Goal: Task Accomplishment & Management: Use online tool/utility

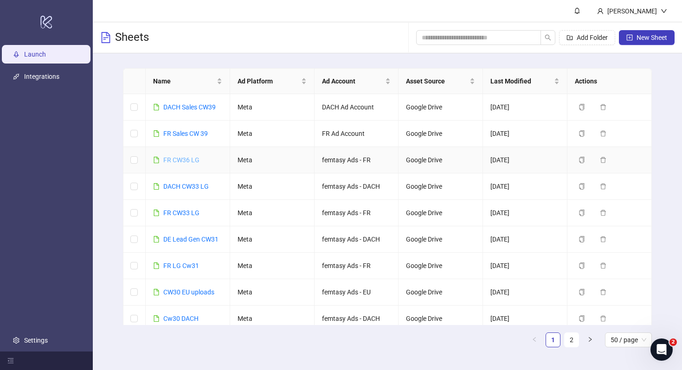
click at [182, 162] on link "FR CW36 LG" at bounding box center [181, 159] width 36 height 7
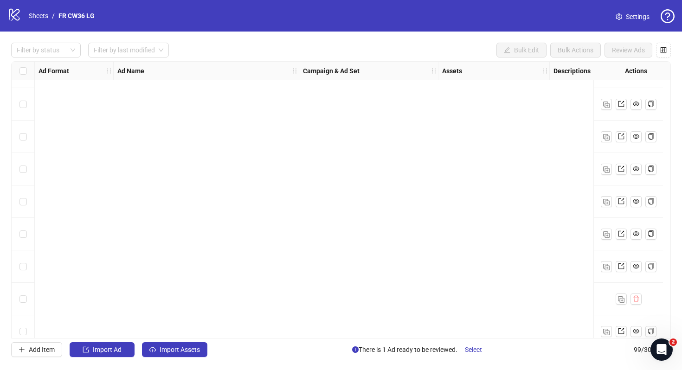
scroll to position [2961, 0]
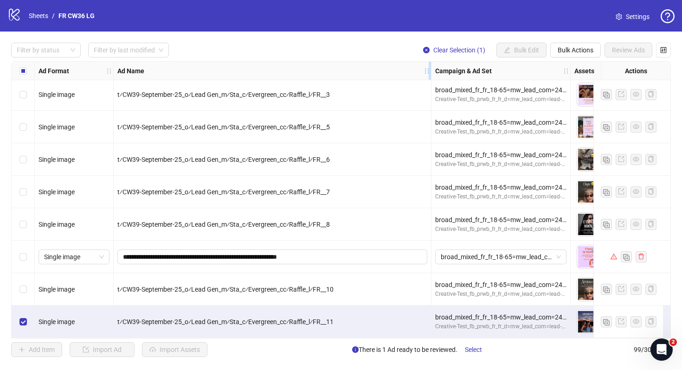
drag, startPoint x: 298, startPoint y: 68, endPoint x: 429, endPoint y: 70, distance: 131.3
click at [430, 71] on icon "holder" at bounding box center [433, 71] width 6 height 6
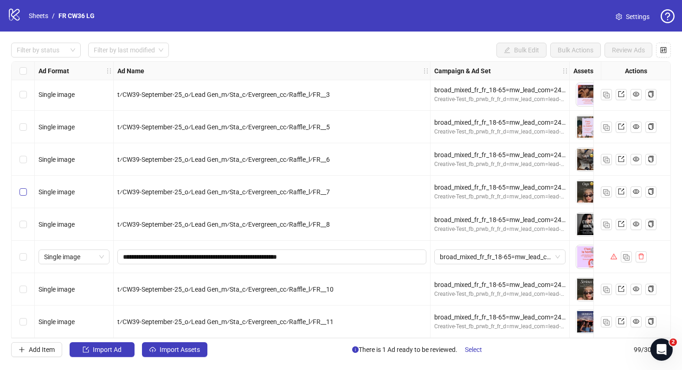
click at [24, 193] on label "Select row 95" at bounding box center [22, 192] width 7 height 10
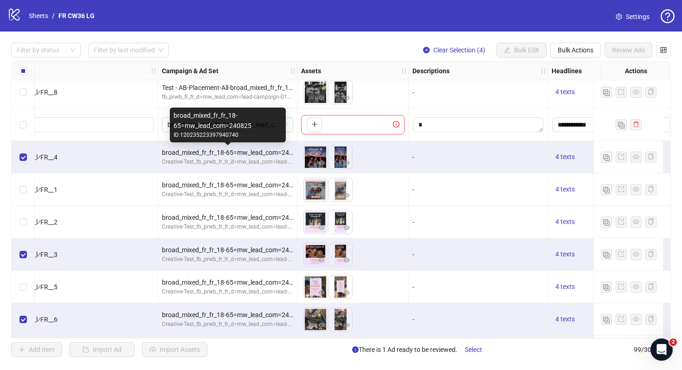
scroll to position [2797, 0]
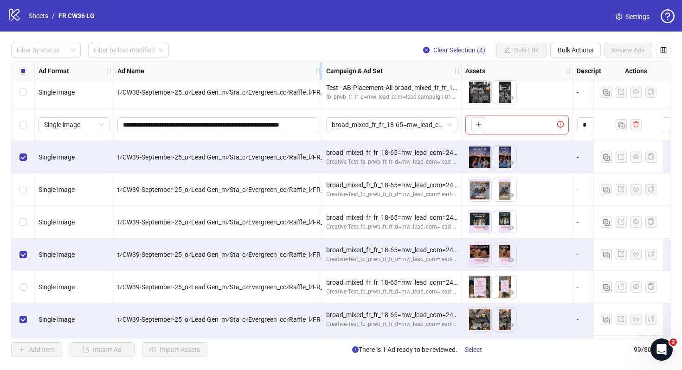
drag, startPoint x: 428, startPoint y: 69, endPoint x: 323, endPoint y: 69, distance: 105.3
click at [321, 69] on icon "holder" at bounding box center [318, 71] width 6 height 6
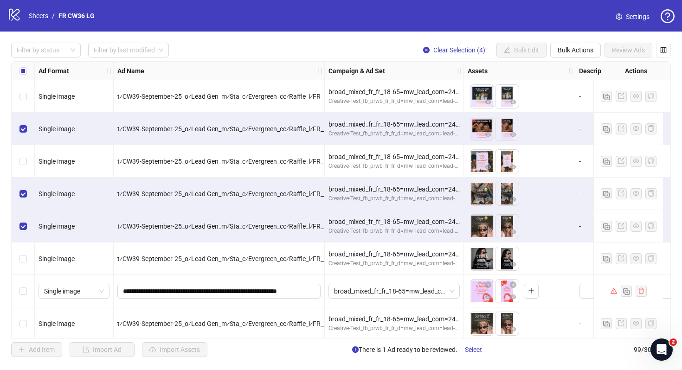
scroll to position [2961, 0]
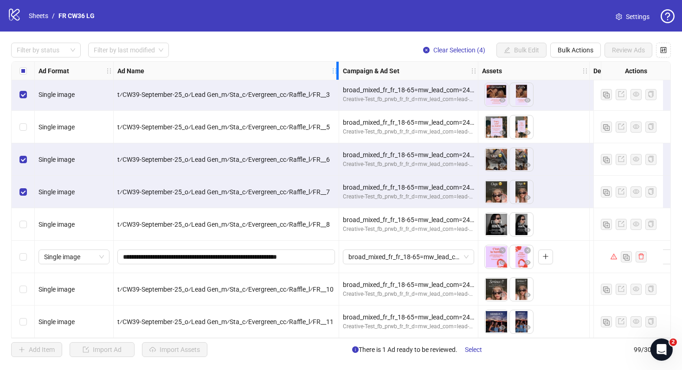
drag, startPoint x: 323, startPoint y: 70, endPoint x: 338, endPoint y: 88, distance: 23.8
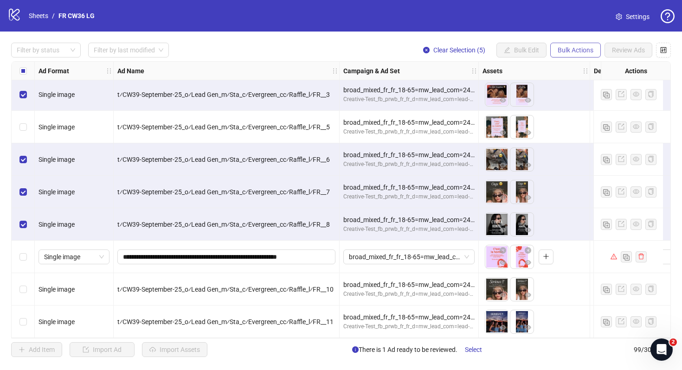
click at [566, 47] on span "Bulk Actions" at bounding box center [576, 49] width 36 height 7
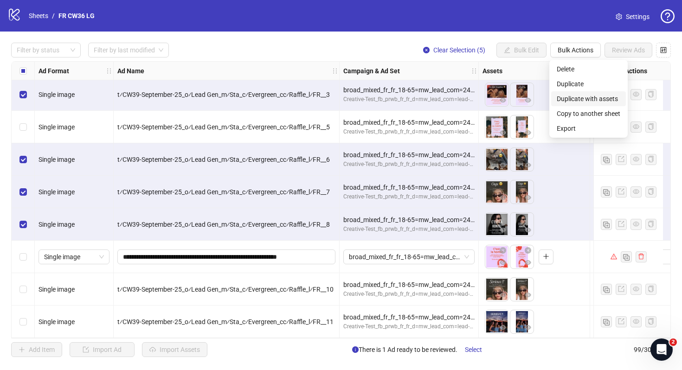
click at [570, 101] on span "Duplicate with assets" at bounding box center [589, 99] width 64 height 10
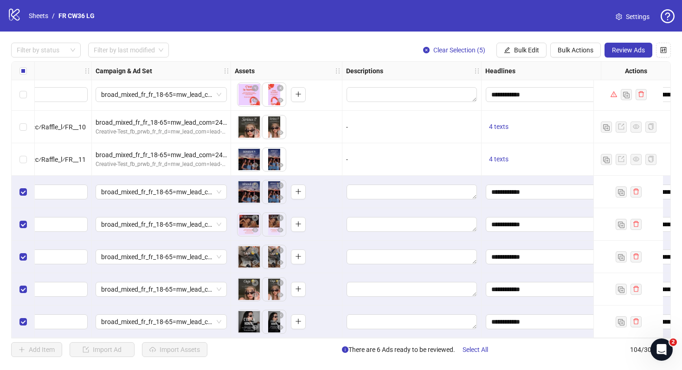
scroll to position [3123, 105]
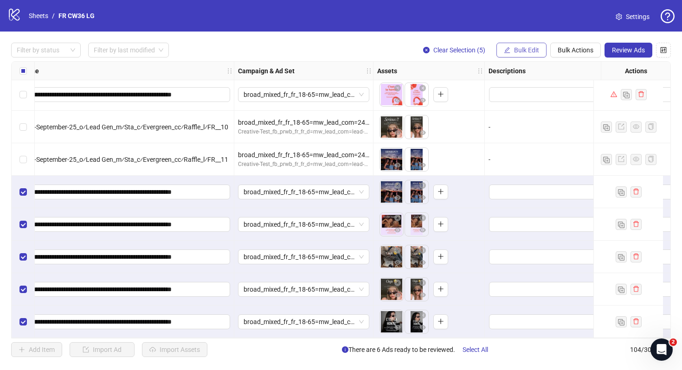
click at [525, 56] on button "Bulk Edit" at bounding box center [521, 50] width 50 height 15
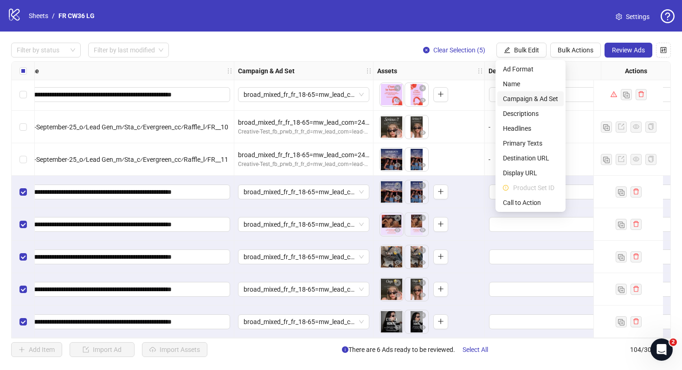
click at [517, 99] on span "Campaign & Ad Set" at bounding box center [530, 99] width 55 height 10
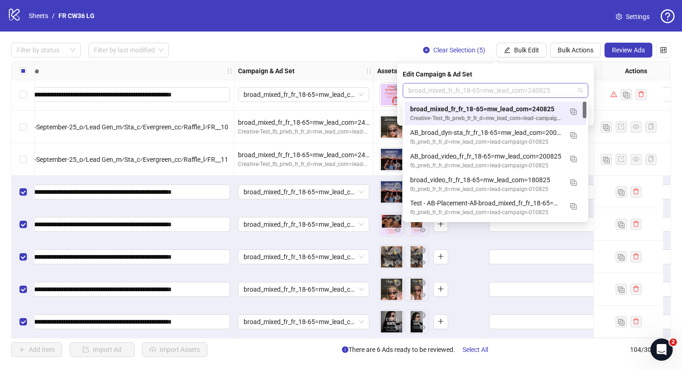
click at [452, 89] on span "broad_mixed_fr_fr_18-65=mw_lead_com=240825" at bounding box center [495, 91] width 174 height 14
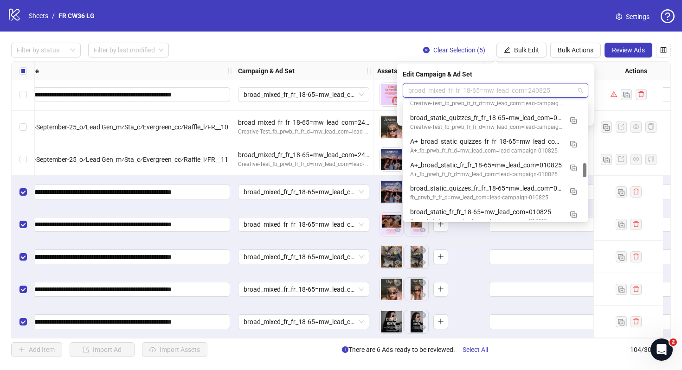
scroll to position [515, 0]
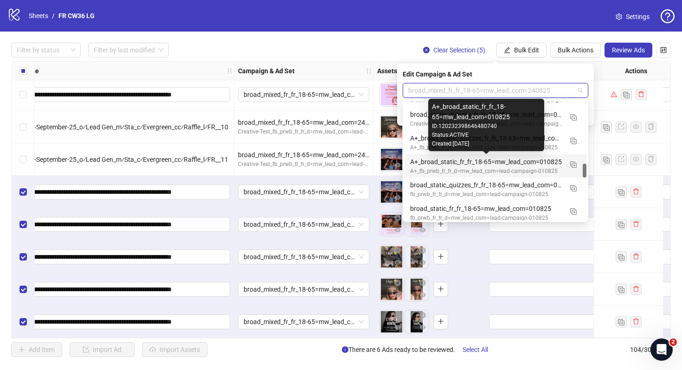
click at [462, 165] on div "A+_broad_static_fr_fr_18-65=mw_lead_com=010825" at bounding box center [486, 162] width 152 height 10
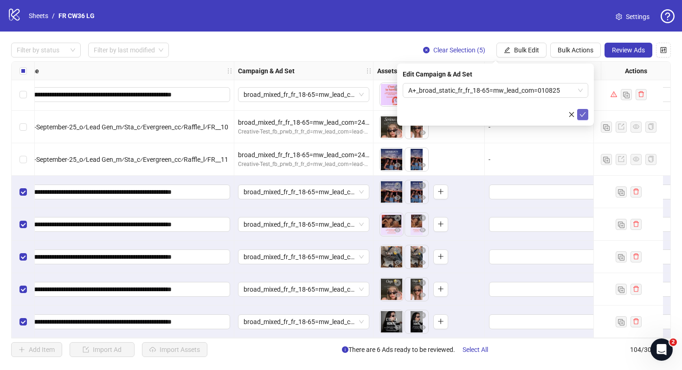
click at [582, 117] on icon "check" at bounding box center [582, 114] width 6 height 6
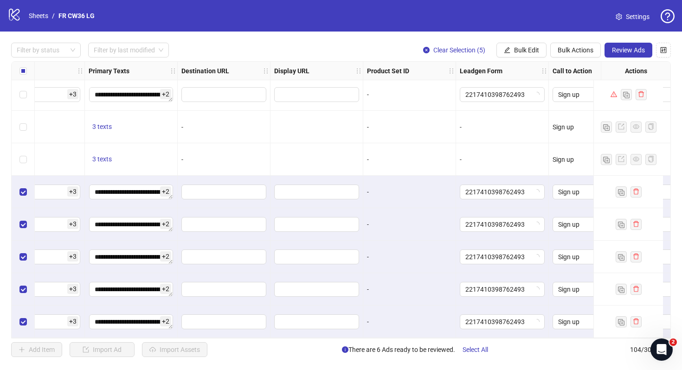
scroll to position [3123, 906]
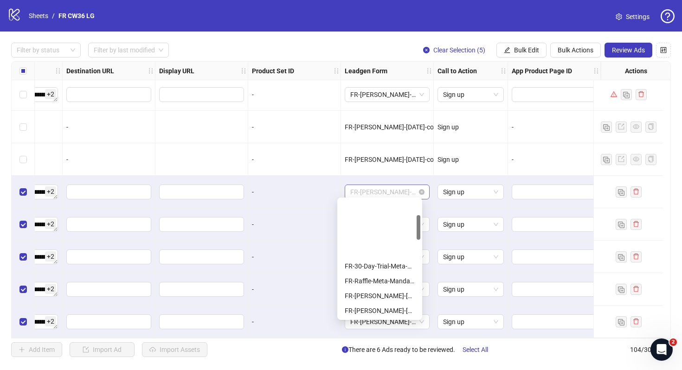
click at [395, 185] on span "FR-JULIE-RAFFLE-Aug25-copy-good" at bounding box center [387, 192] width 74 height 14
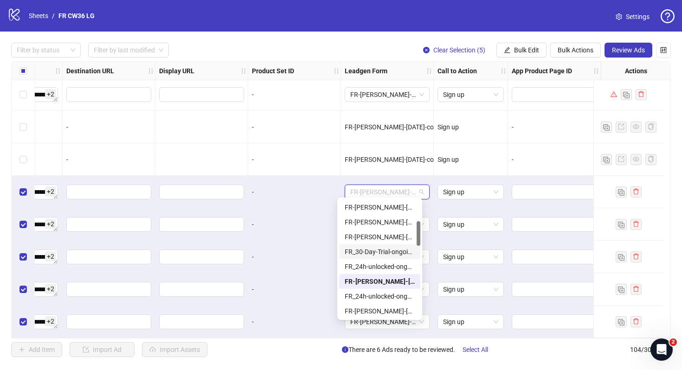
scroll to position [0, 0]
click at [387, 210] on div "FR-Raffle-Meta-A+" at bounding box center [380, 207] width 70 height 10
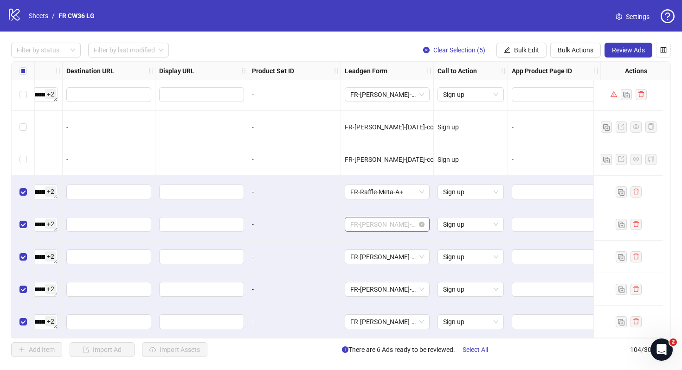
click at [373, 218] on span "FR-JULIE-RAFFLE-Aug25-copy-good" at bounding box center [387, 225] width 74 height 14
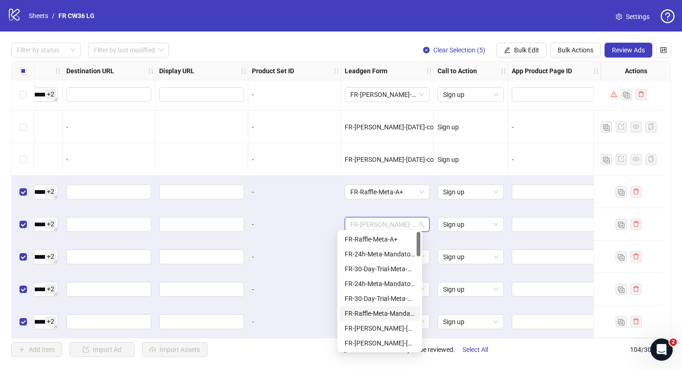
click at [373, 237] on div "FR-Raffle-Meta-A+" at bounding box center [380, 239] width 70 height 10
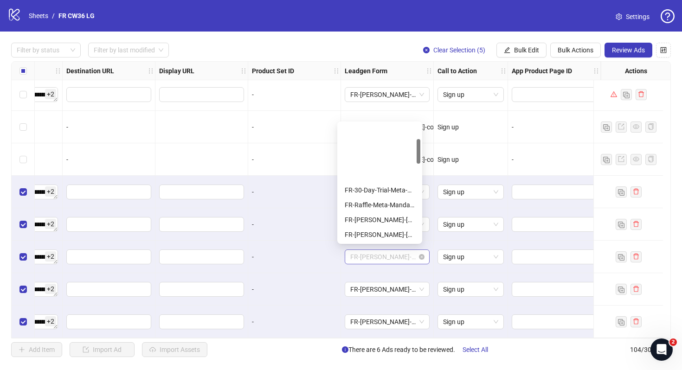
click at [380, 257] on span "FR-JULIE-RAFFLE-Aug25-copy-good" at bounding box center [387, 257] width 74 height 14
click at [372, 130] on div "FR-Raffle-Meta-A+" at bounding box center [380, 131] width 70 height 10
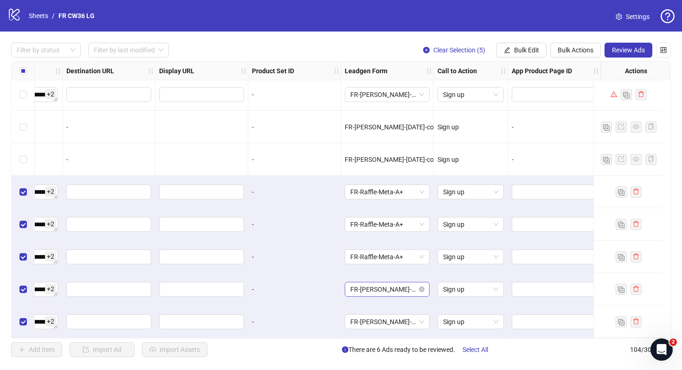
click at [361, 287] on span "FR-JULIE-RAFFLE-Aug25-copy-good" at bounding box center [387, 290] width 74 height 14
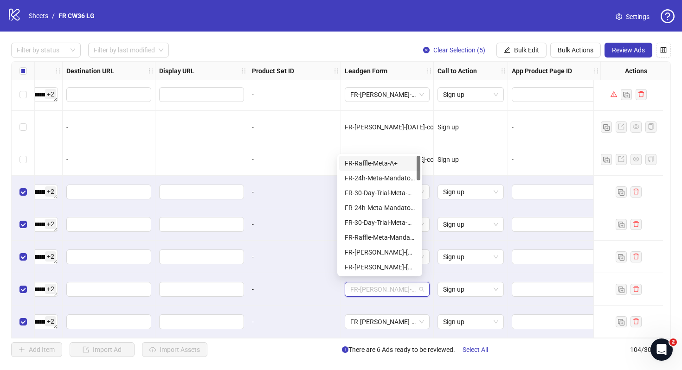
click at [368, 169] on div "FR-Raffle-Meta-A+" at bounding box center [379, 163] width 81 height 15
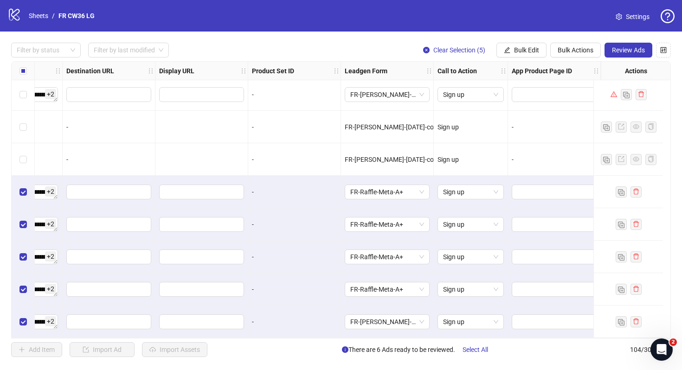
click at [317, 259] on div "-" at bounding box center [294, 257] width 93 height 32
click at [371, 315] on div "FR-JULIE-RAFFLE-Aug25-copy-good" at bounding box center [387, 322] width 85 height 15
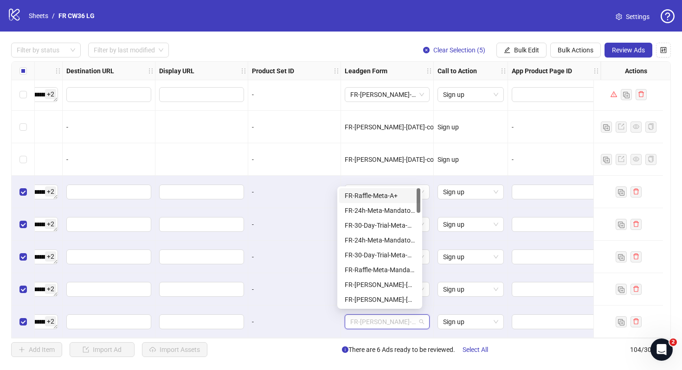
click at [383, 194] on div "FR-Raffle-Meta-A+" at bounding box center [380, 196] width 70 height 10
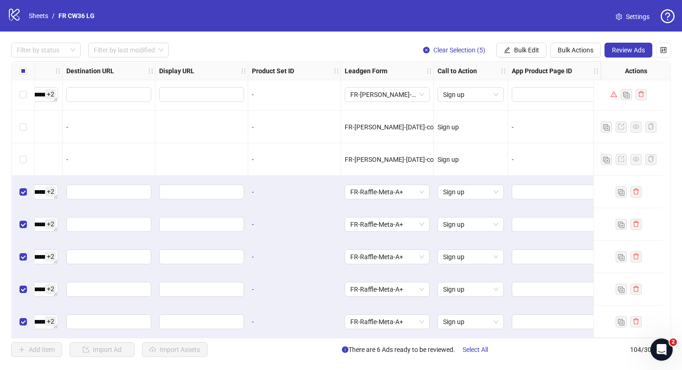
click at [293, 274] on div "-" at bounding box center [294, 289] width 93 height 32
click at [627, 51] on span "Review Ads" at bounding box center [628, 49] width 33 height 7
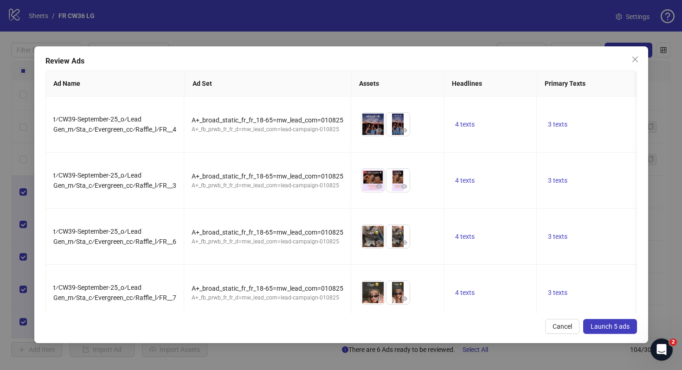
click at [597, 325] on span "Launch 5 ads" at bounding box center [610, 326] width 39 height 7
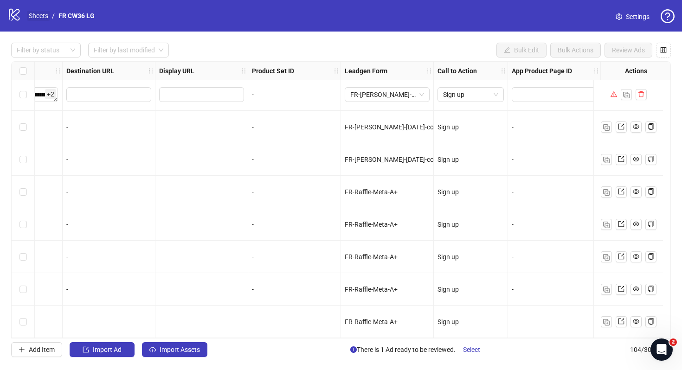
click at [37, 17] on link "Sheets" at bounding box center [38, 16] width 23 height 10
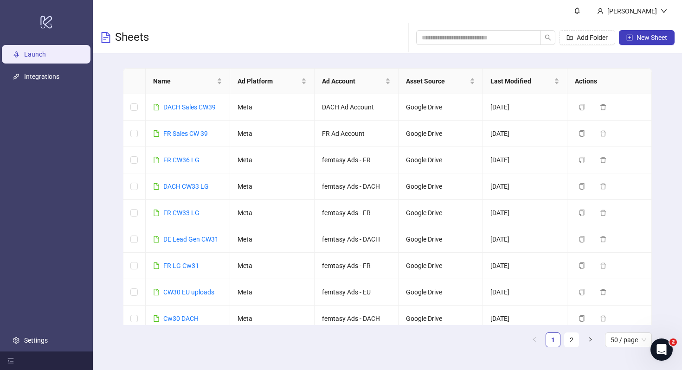
click at [37, 17] on div "logo/logo-mobile" at bounding box center [46, 21] width 89 height 39
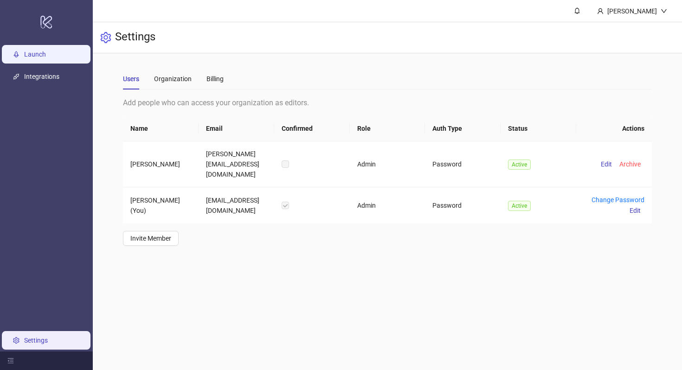
click at [39, 51] on link "Launch" at bounding box center [35, 54] width 22 height 7
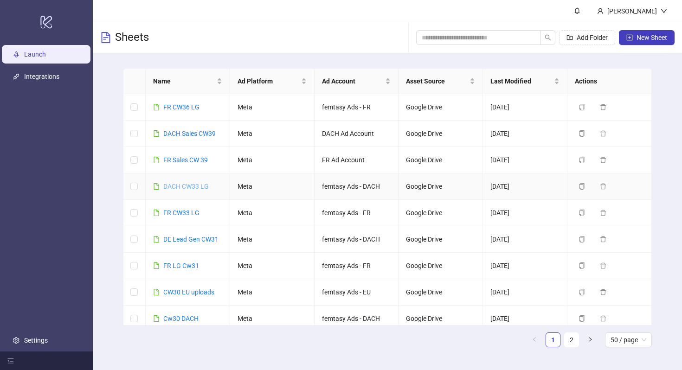
click at [182, 188] on link "DACH CW33 LG" at bounding box center [185, 186] width 45 height 7
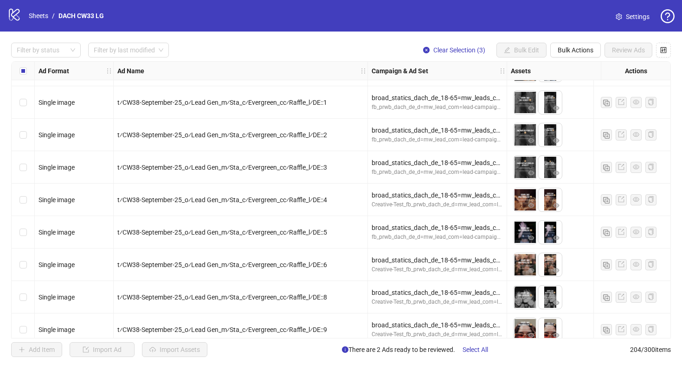
scroll to position [4928, 0]
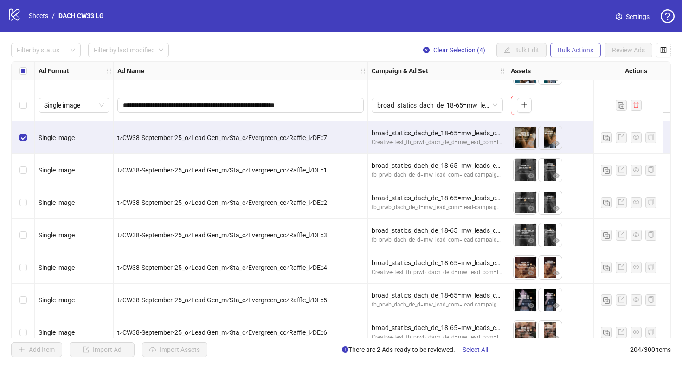
click at [578, 54] on span "Bulk Actions" at bounding box center [576, 49] width 36 height 7
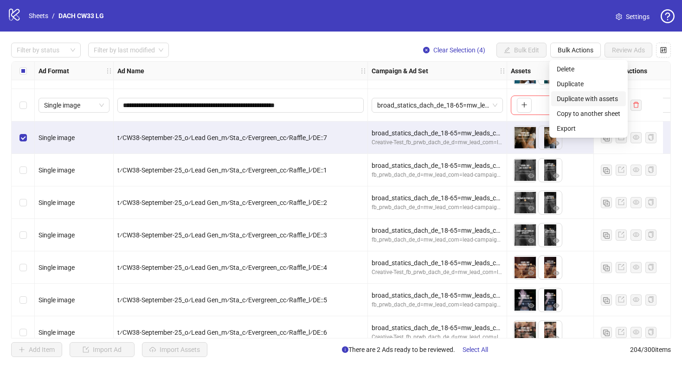
click at [573, 101] on span "Duplicate with assets" at bounding box center [589, 99] width 64 height 10
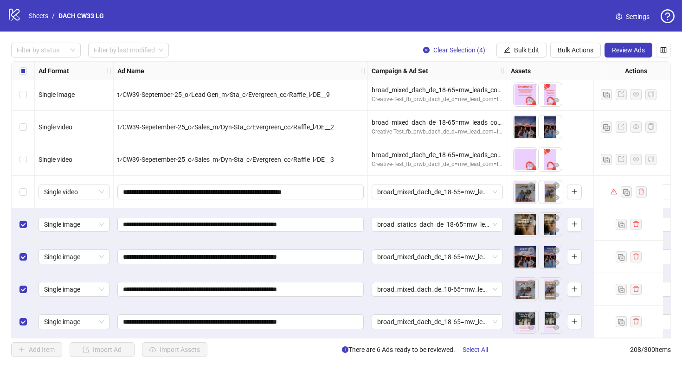
scroll to position [6501, 14]
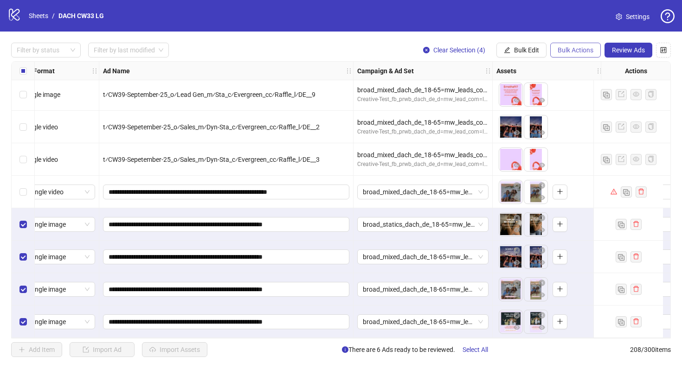
click at [571, 52] on span "Bulk Actions" at bounding box center [576, 49] width 36 height 7
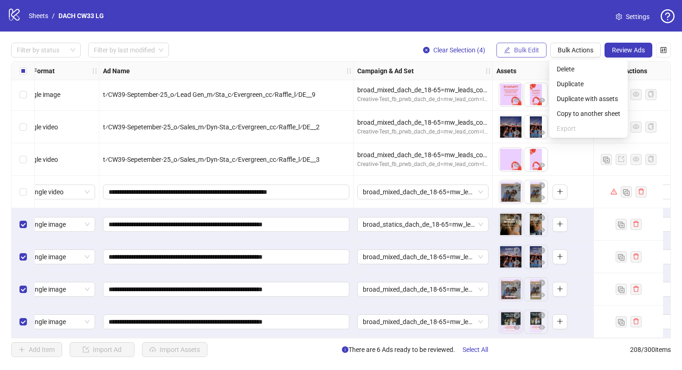
click at [541, 46] on button "Bulk Edit" at bounding box center [521, 50] width 50 height 15
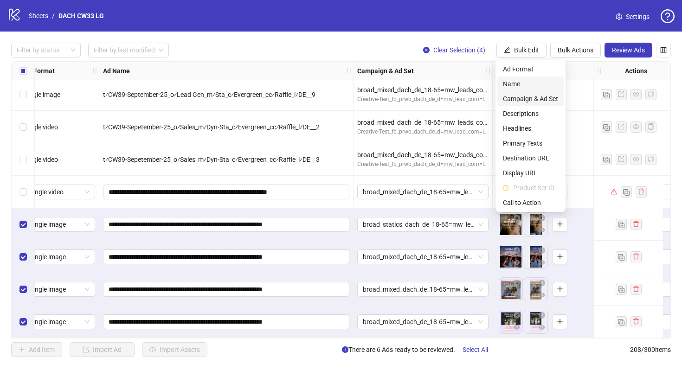
click at [515, 96] on span "Campaign & Ad Set" at bounding box center [530, 99] width 55 height 10
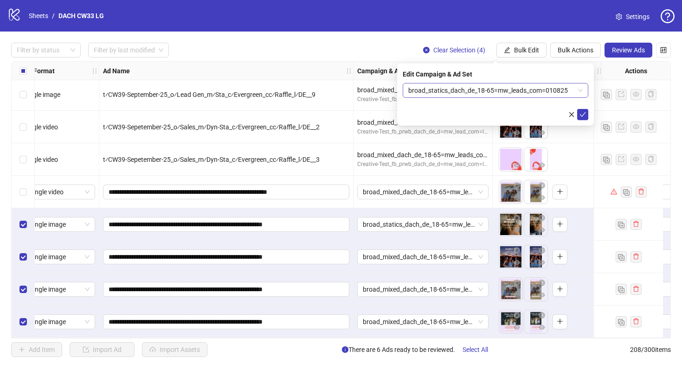
click at [494, 92] on span "broad_statics_dach_de_18-65=mw_leads_com=010825" at bounding box center [495, 91] width 174 height 14
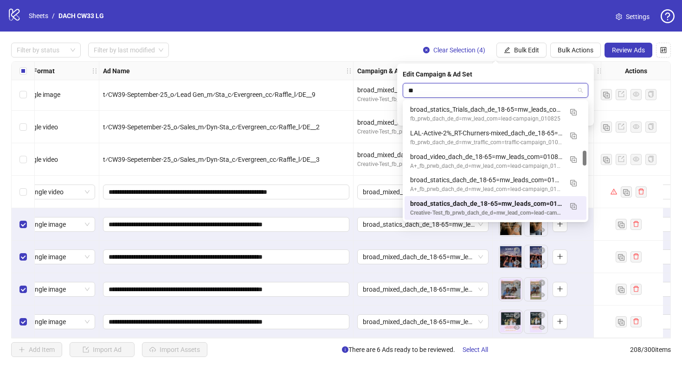
scroll to position [0, 0]
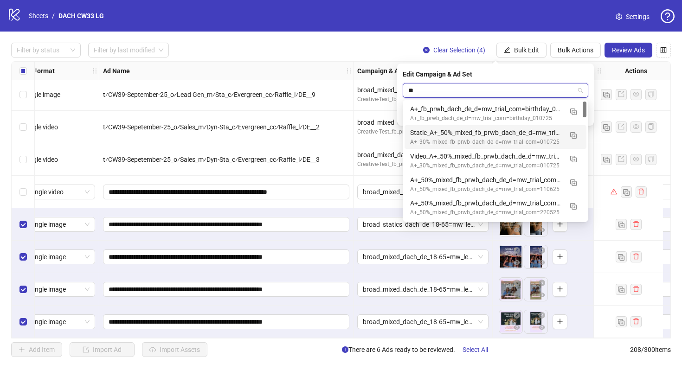
type input "**"
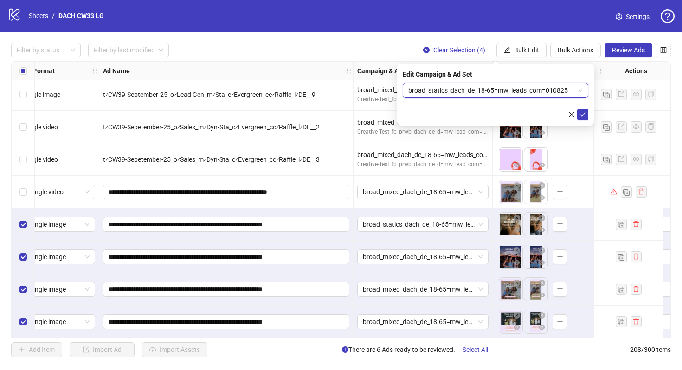
click at [475, 92] on span "broad_statics_dach_de_18-65=mw_leads_com=010825" at bounding box center [495, 91] width 174 height 14
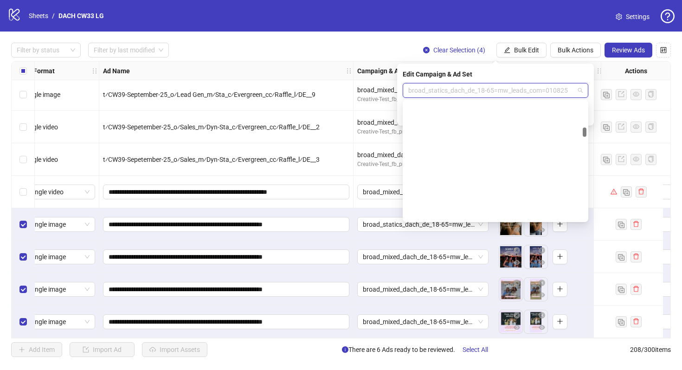
scroll to position [390, 0]
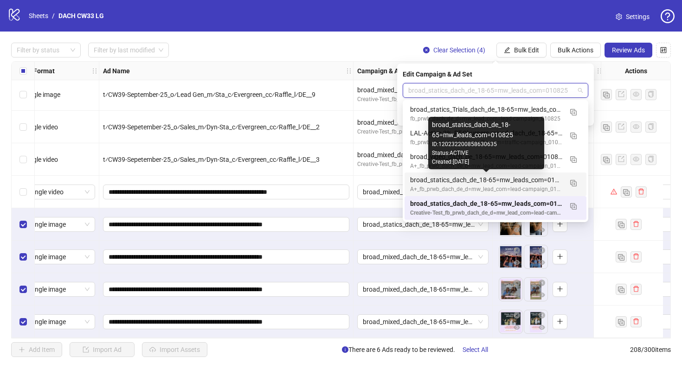
click at [491, 182] on div "broad_statics_dach_de_18-65=mw_leads_com=010825" at bounding box center [486, 180] width 152 height 10
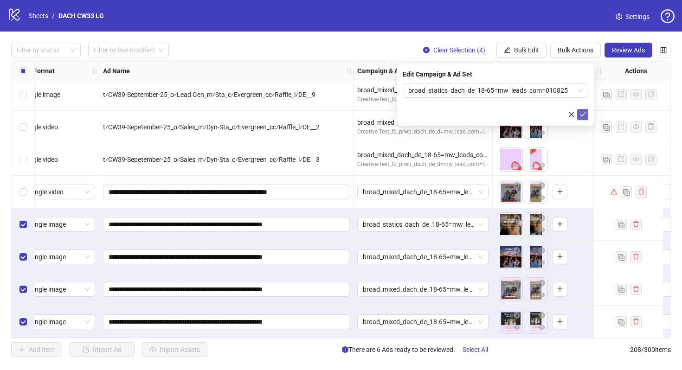
click at [585, 115] on icon "check" at bounding box center [582, 114] width 6 height 6
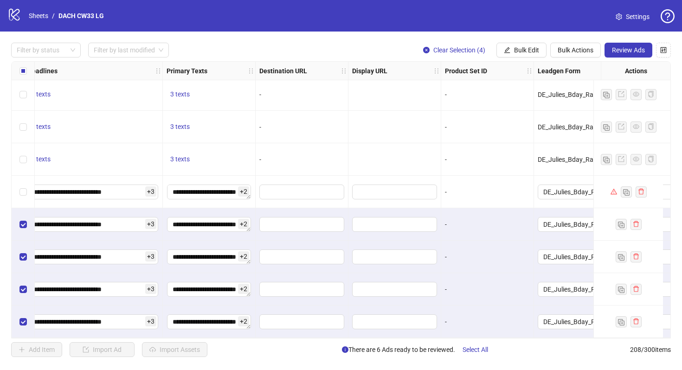
scroll to position [6501, 888]
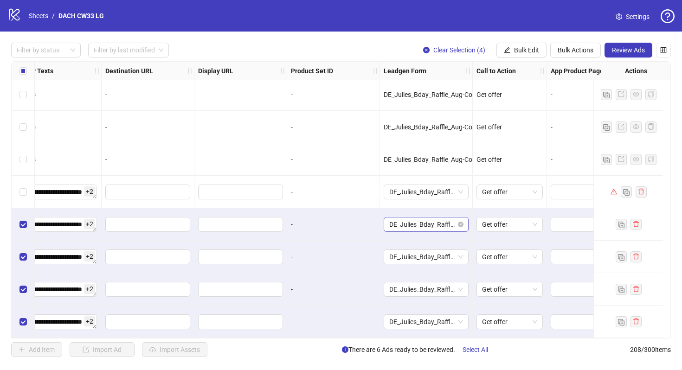
click at [409, 226] on span "DE_Julies_Bday_Raffle_Aug-Copy" at bounding box center [426, 225] width 74 height 14
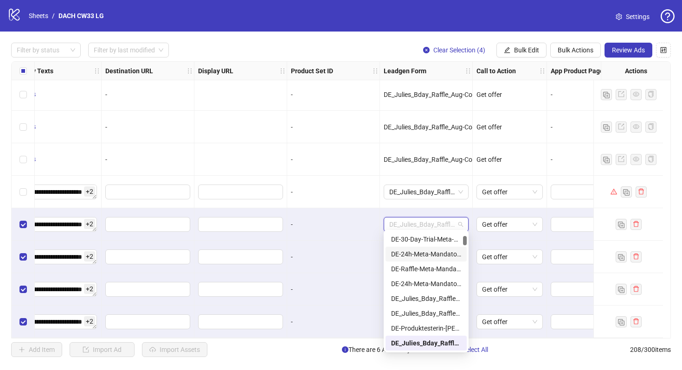
scroll to position [0, 0]
click at [450, 233] on div "DE-Raffle-Meta-A+" at bounding box center [426, 239] width 81 height 15
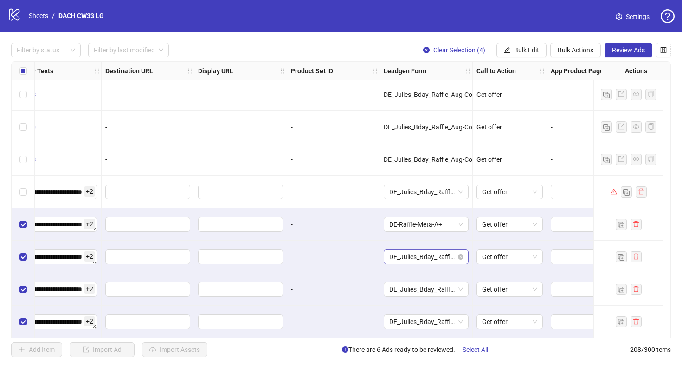
click at [415, 257] on span "DE_Julies_Bday_Raffle_Aug-Copy" at bounding box center [426, 257] width 74 height 14
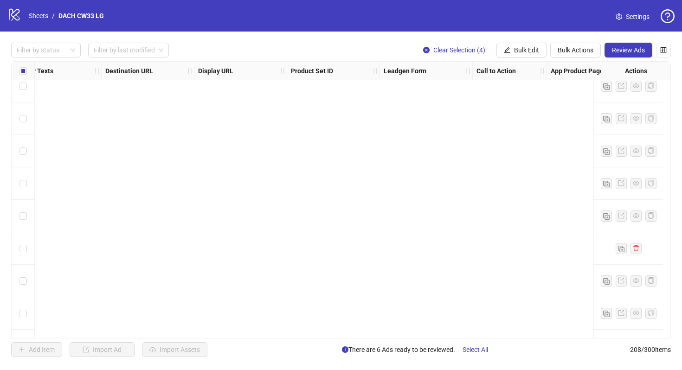
scroll to position [6501, 888]
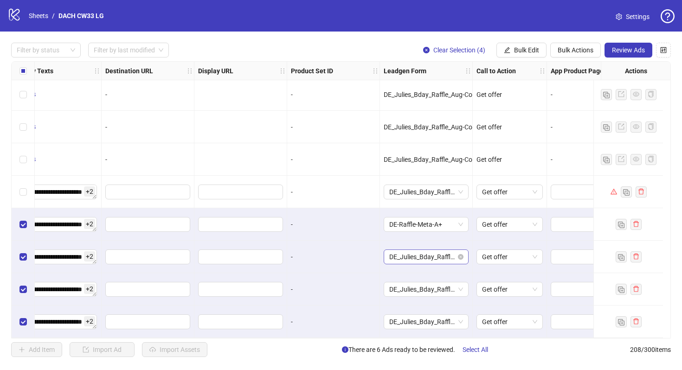
click at [428, 251] on span "DE_Julies_Bday_Raffle_Aug-Copy" at bounding box center [426, 257] width 74 height 14
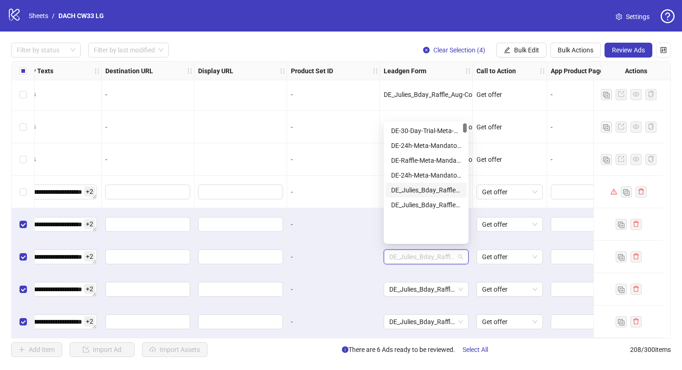
scroll to position [0, 0]
click at [435, 134] on div "DE-Raffle-Meta-A+" at bounding box center [426, 131] width 70 height 10
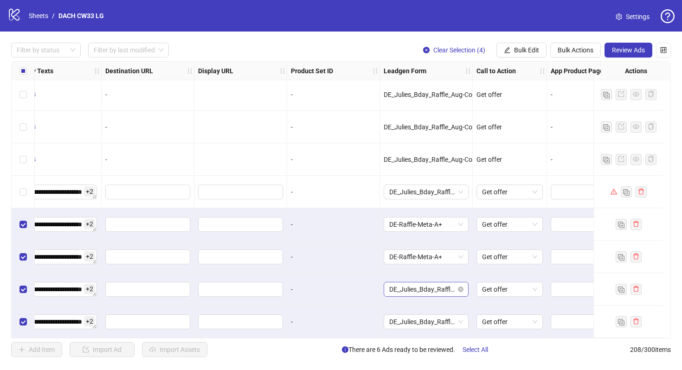
click at [428, 291] on span "DE_Julies_Bday_Raffle_Aug-Copy" at bounding box center [426, 290] width 74 height 14
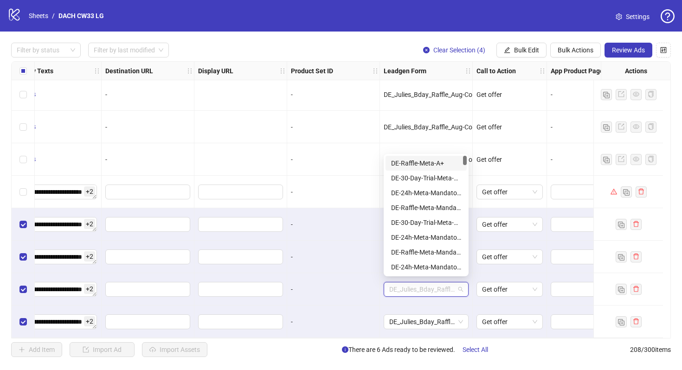
click at [427, 165] on div "DE-Raffle-Meta-A+" at bounding box center [426, 163] width 70 height 10
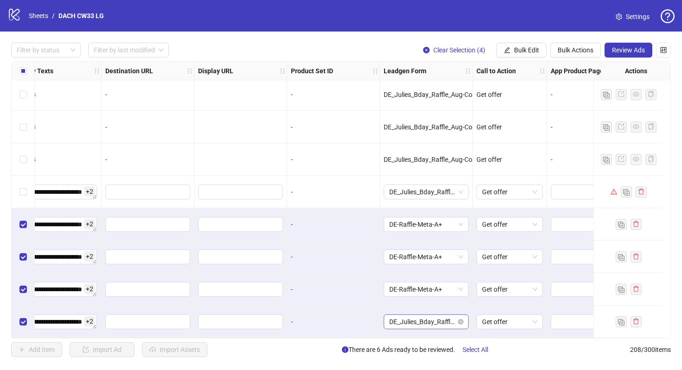
click at [424, 321] on span "DE_Julies_Bday_Raffle_Aug-Copy" at bounding box center [426, 322] width 74 height 14
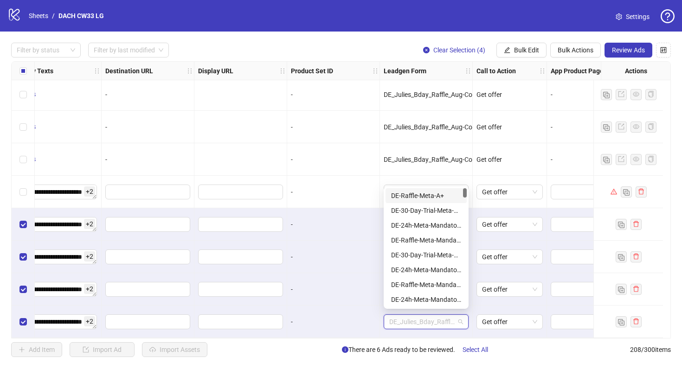
click at [443, 191] on div "DE-Raffle-Meta-A+" at bounding box center [426, 196] width 70 height 10
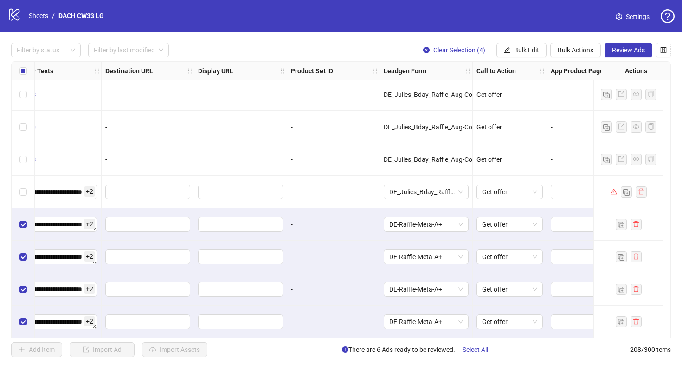
click at [360, 280] on div "-" at bounding box center [333, 289] width 93 height 32
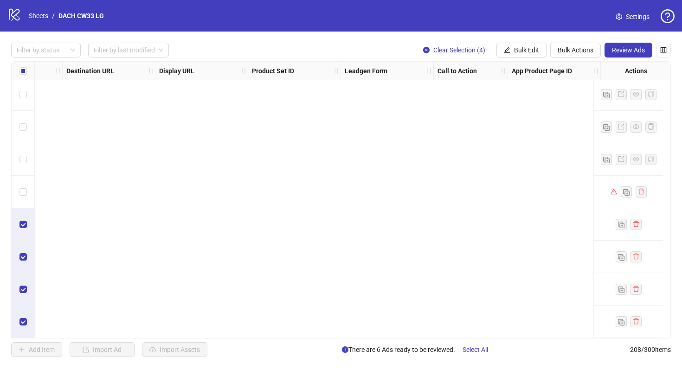
scroll to position [6501, 0]
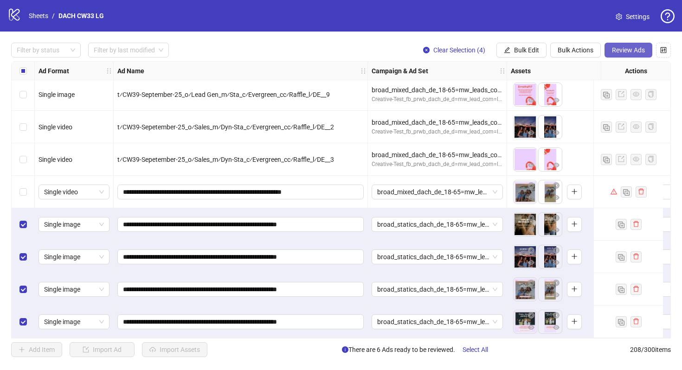
click at [625, 52] on span "Review Ads" at bounding box center [628, 49] width 33 height 7
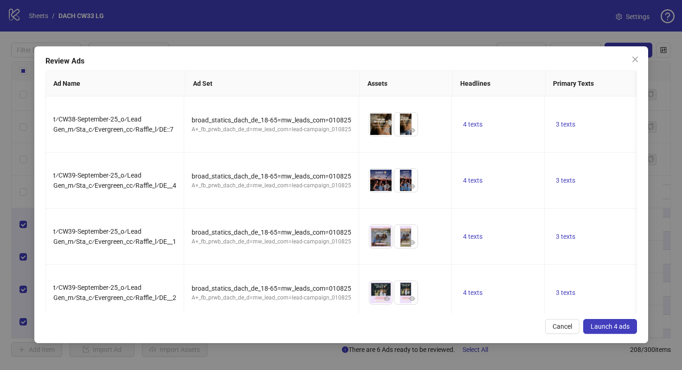
click at [612, 319] on button "Launch 4 ads" at bounding box center [610, 326] width 54 height 15
